Goal: Check status: Check status

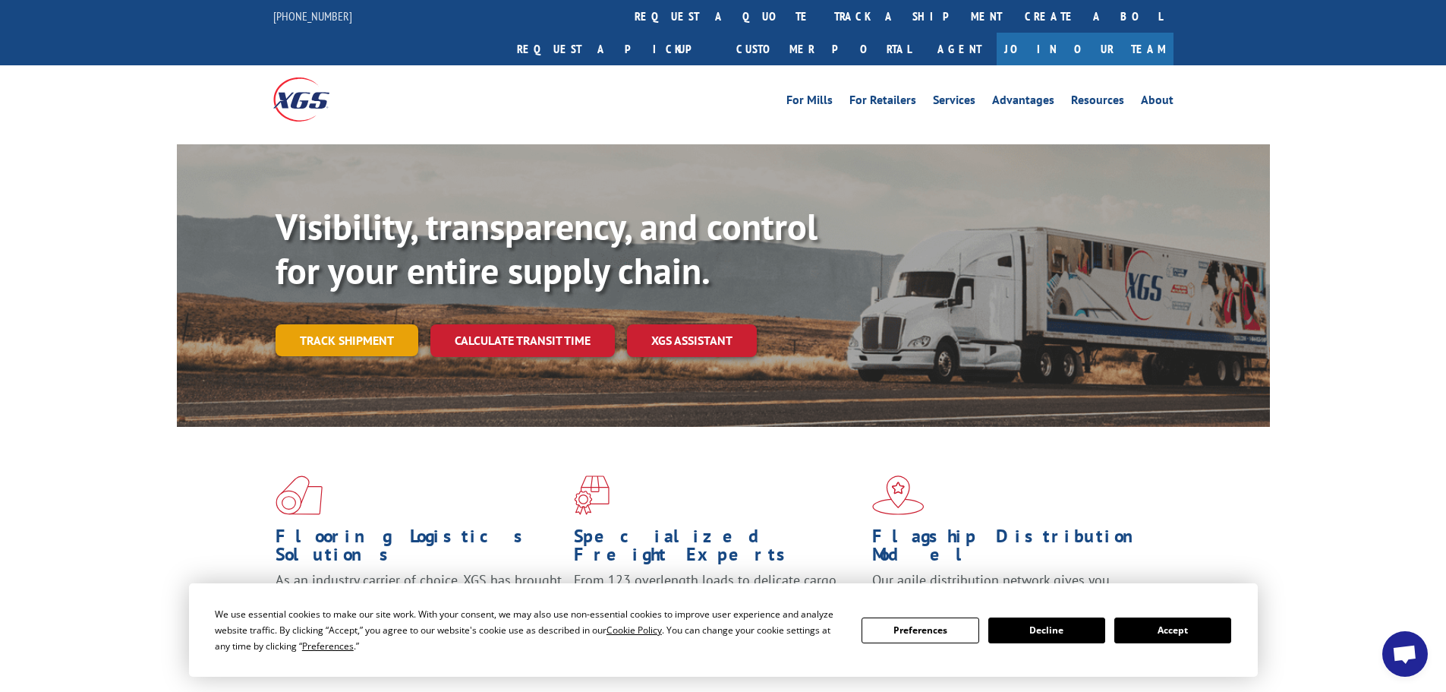
click at [384, 324] on link "Track shipment" at bounding box center [347, 340] width 143 height 32
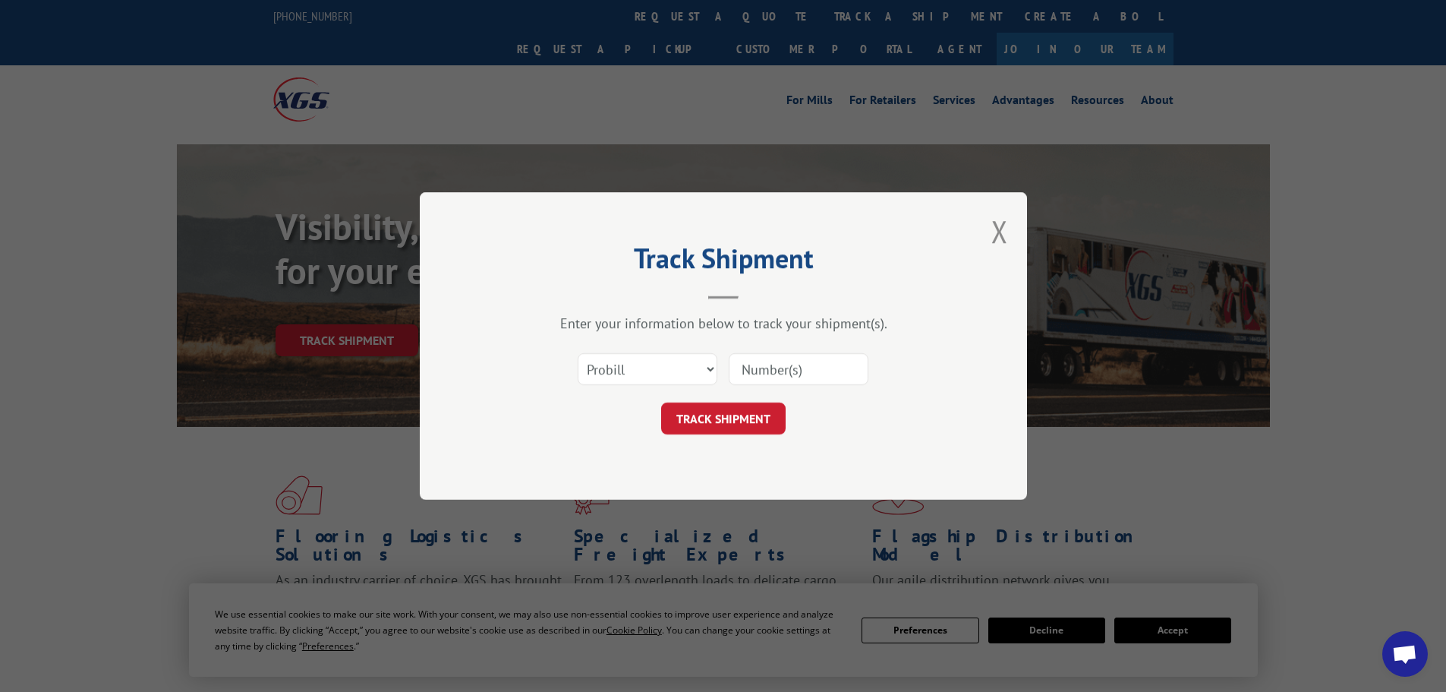
paste input "17227079"
type input "17227079"
click at [714, 410] on button "TRACK SHIPMENT" at bounding box center [723, 418] width 125 height 32
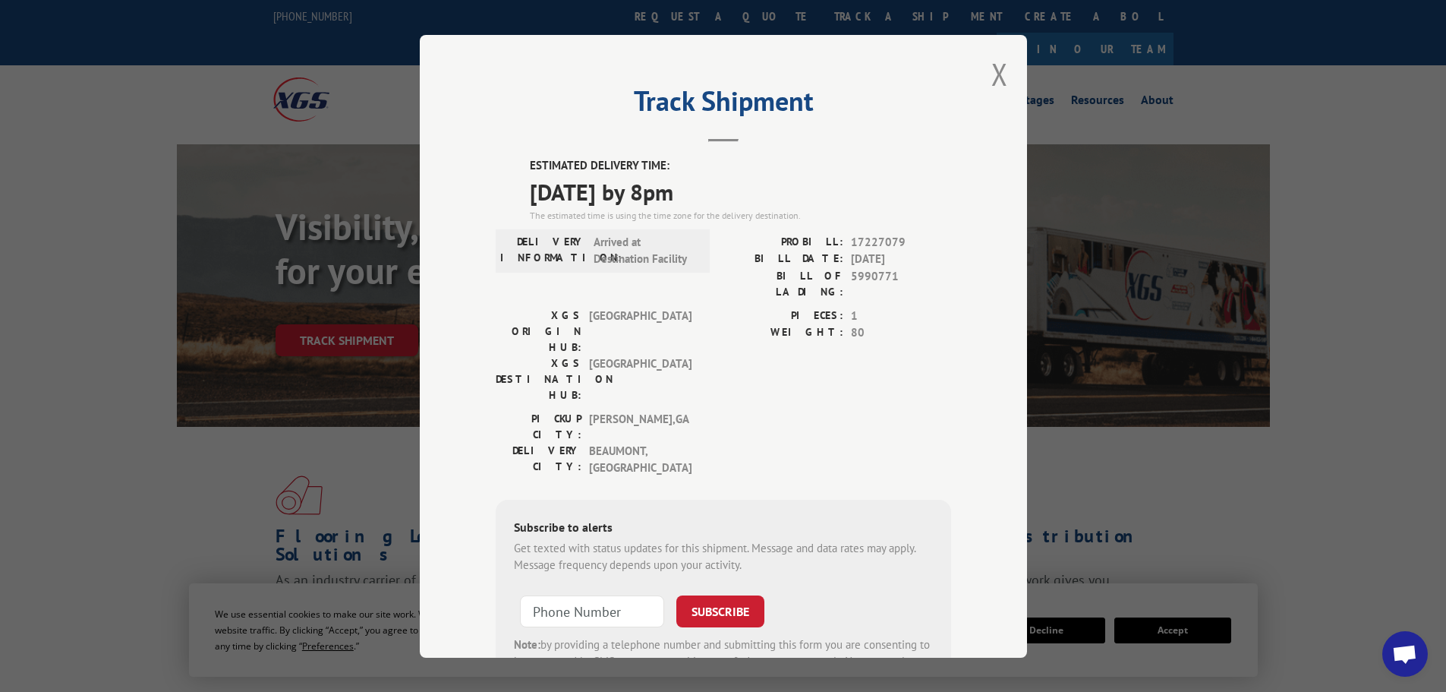
click at [1401, 655] on span "Open chat" at bounding box center [1404, 655] width 25 height 21
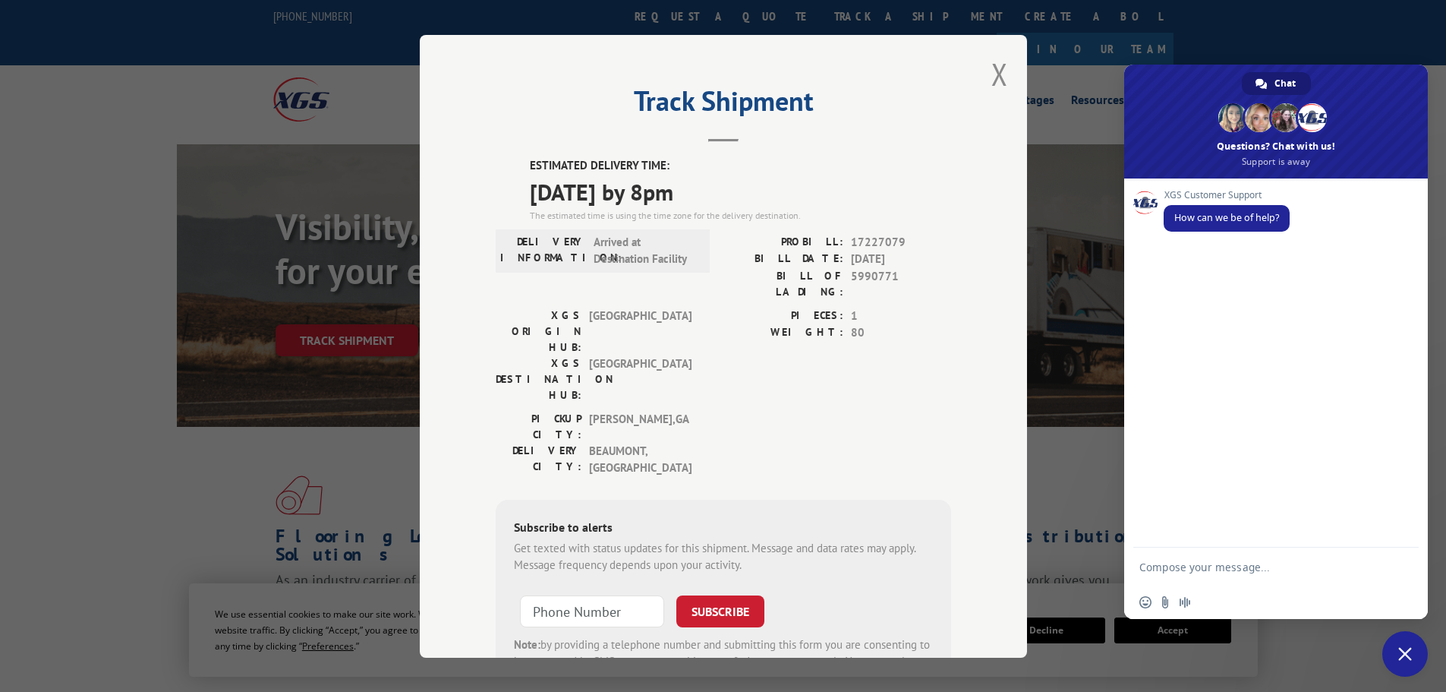
click at [1178, 560] on textarea "Compose your message..." at bounding box center [1261, 566] width 243 height 38
paste textarea "17227079"
type textarea "Can you please confirm if this PRO is being delivered to the store [DATE]? 1722…"
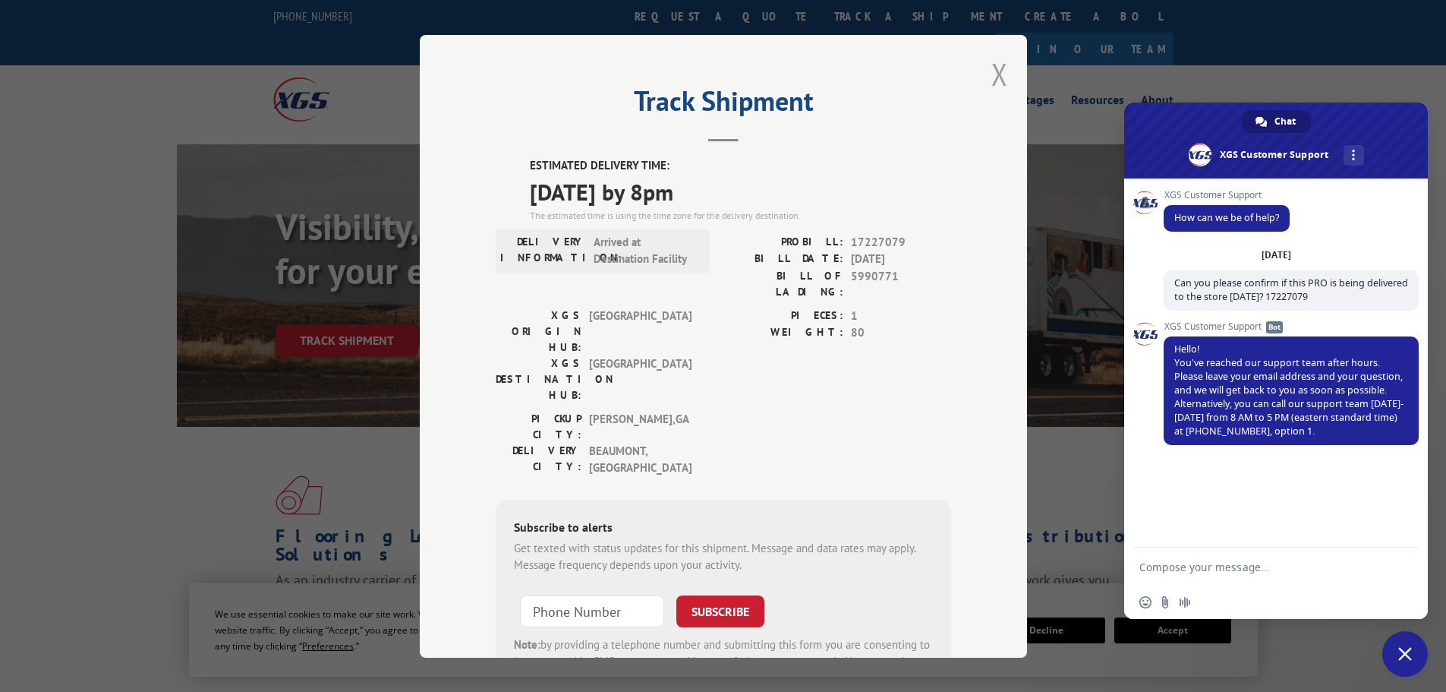
click at [996, 68] on button "Close modal" at bounding box center [1000, 74] width 17 height 40
